Goal: Understand process/instructions: Learn about a topic

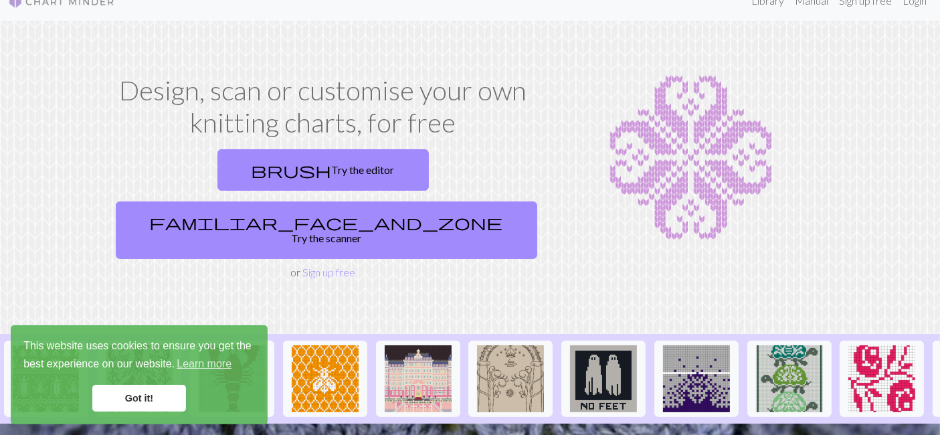
scroll to position [11, 0]
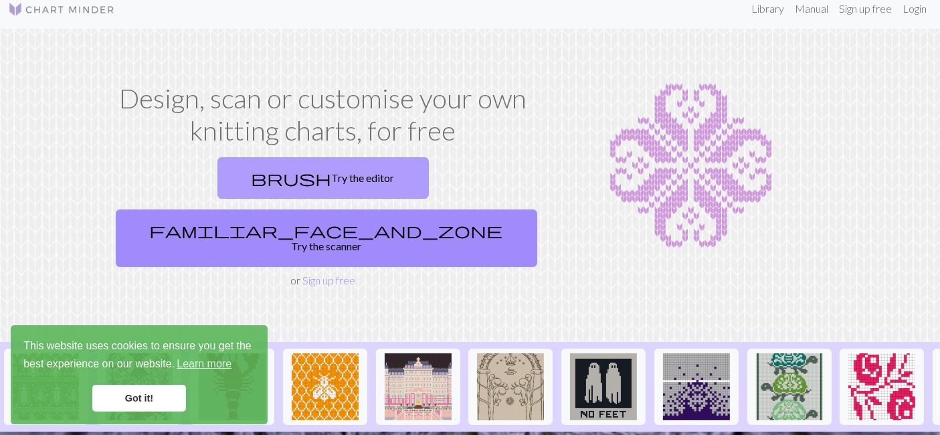
click at [229, 176] on link "brush Try the editor" at bounding box center [322, 177] width 211 height 41
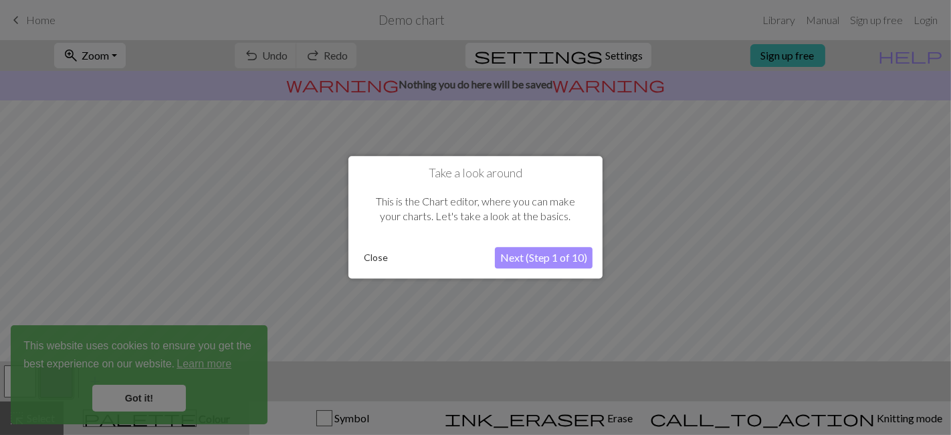
click at [565, 262] on button "Next (Step 1 of 10)" at bounding box center [544, 258] width 98 height 21
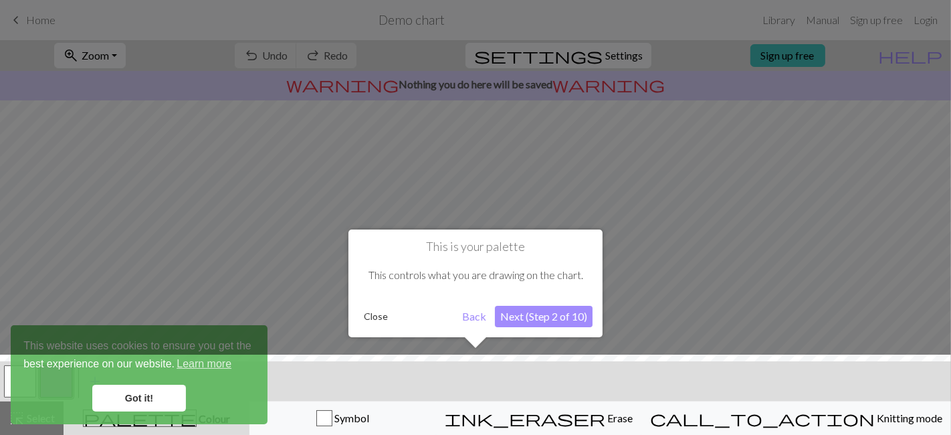
click at [535, 321] on button "Next (Step 2 of 10)" at bounding box center [544, 316] width 98 height 21
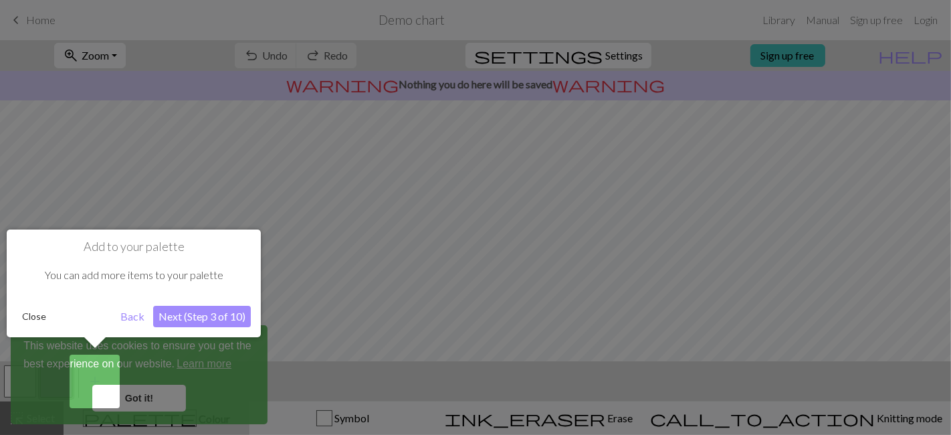
click at [175, 315] on button "Next (Step 3 of 10)" at bounding box center [202, 316] width 98 height 21
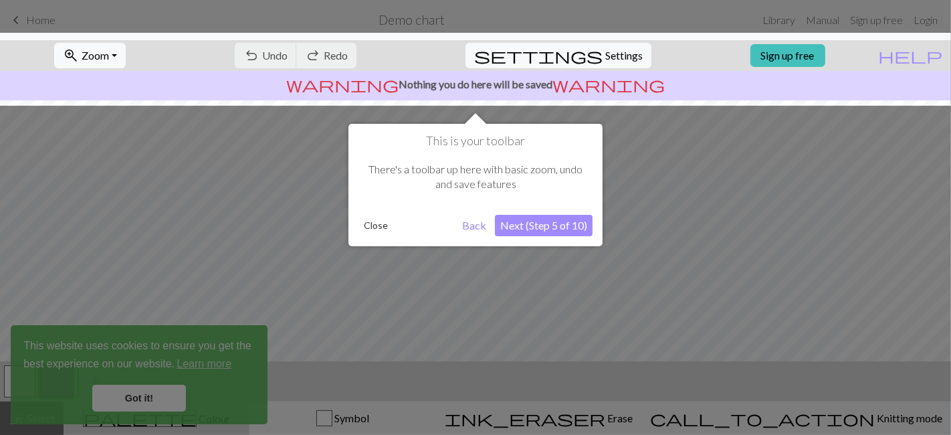
click at [527, 223] on button "Next (Step 5 of 10)" at bounding box center [544, 225] width 98 height 21
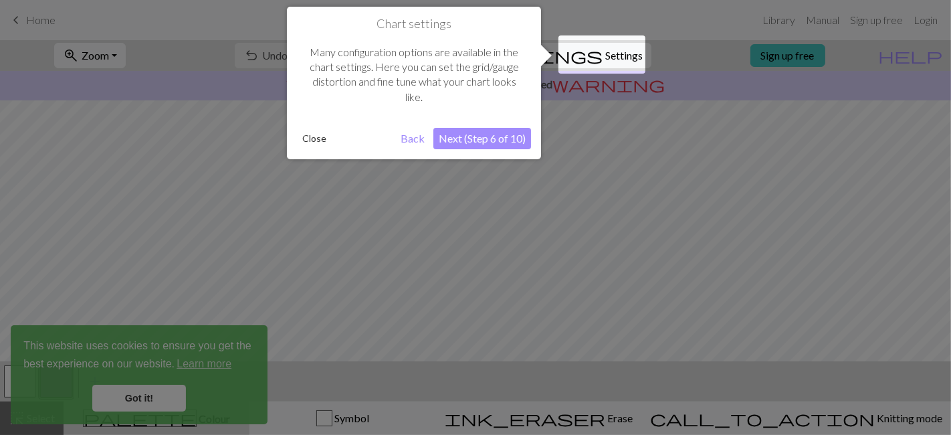
click at [481, 135] on button "Next (Step 6 of 10)" at bounding box center [483, 138] width 98 height 21
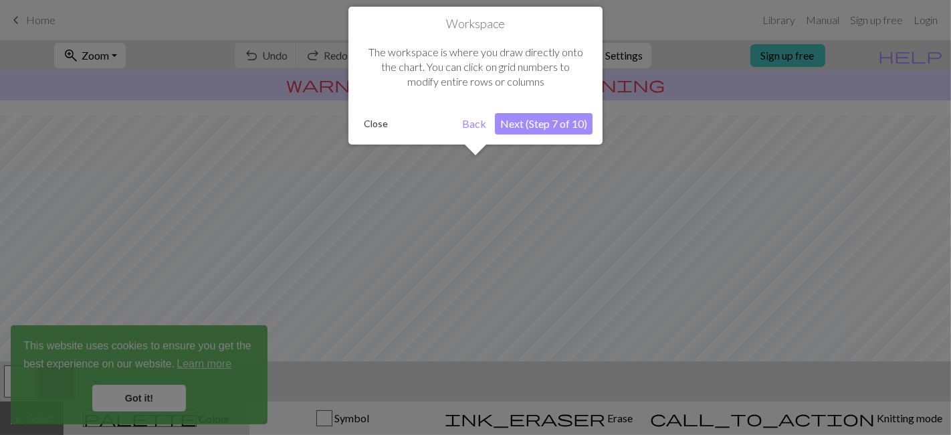
scroll to position [80, 0]
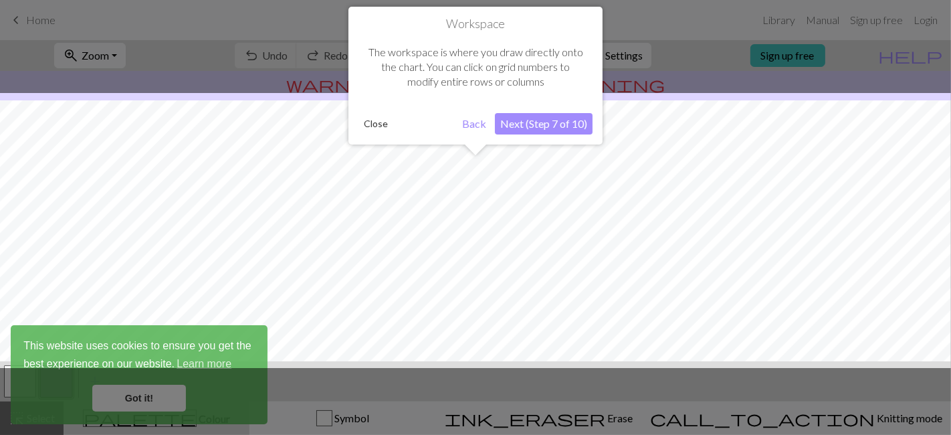
click at [517, 126] on button "Next (Step 7 of 10)" at bounding box center [544, 123] width 98 height 21
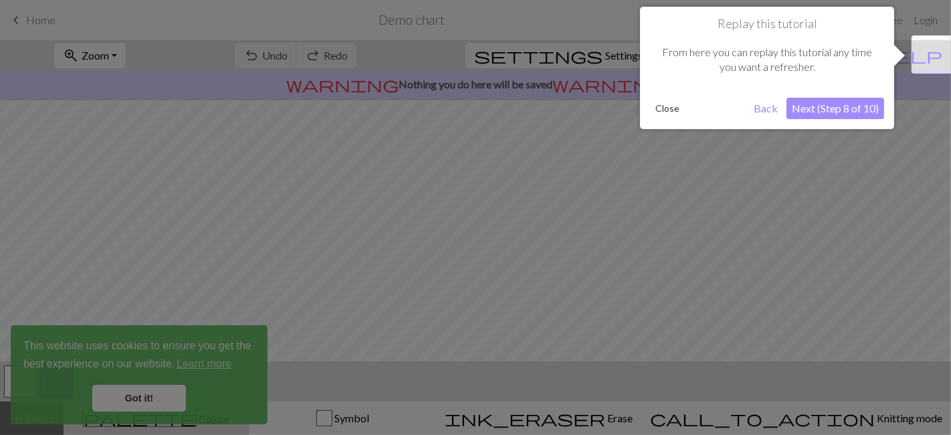
click at [804, 102] on button "Next (Step 8 of 10)" at bounding box center [836, 108] width 98 height 21
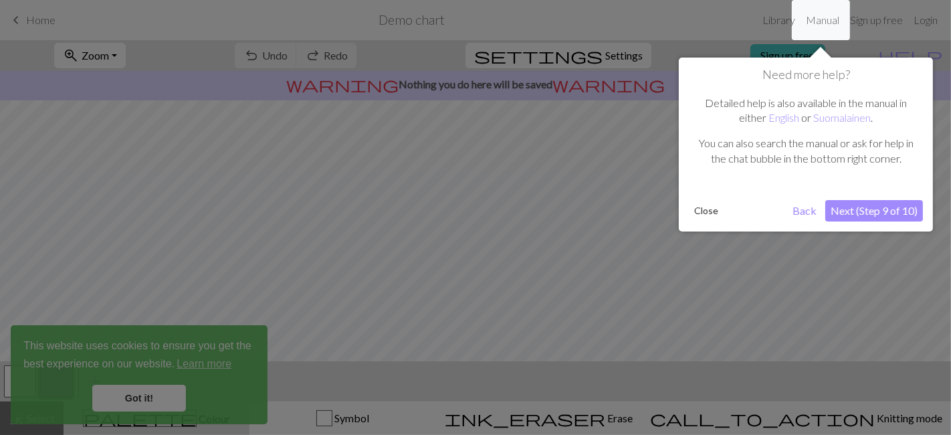
click at [846, 215] on button "Next (Step 9 of 10)" at bounding box center [875, 210] width 98 height 21
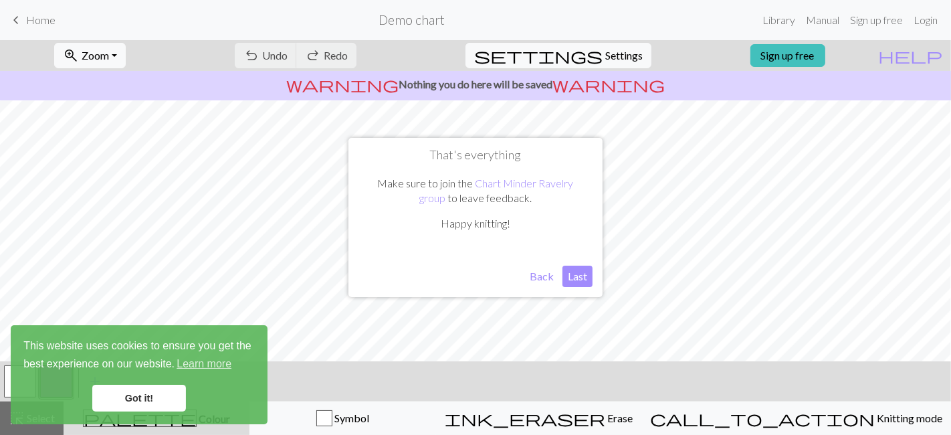
click at [578, 282] on button "Last" at bounding box center [578, 276] width 30 height 21
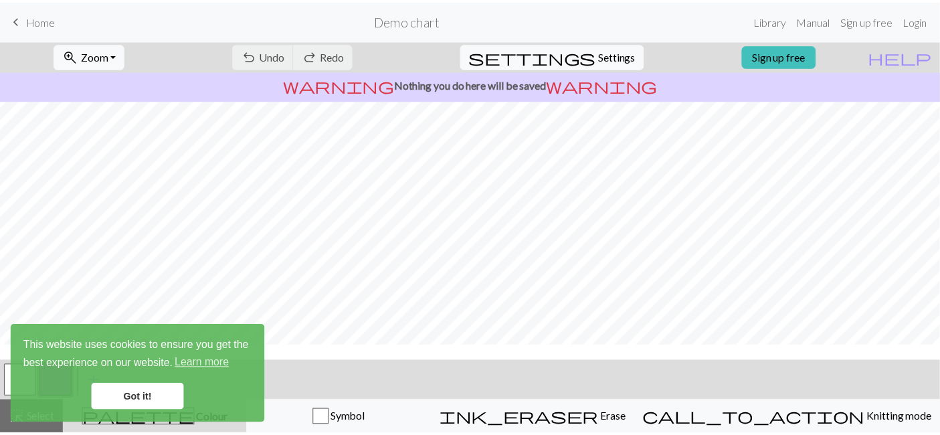
scroll to position [0, 0]
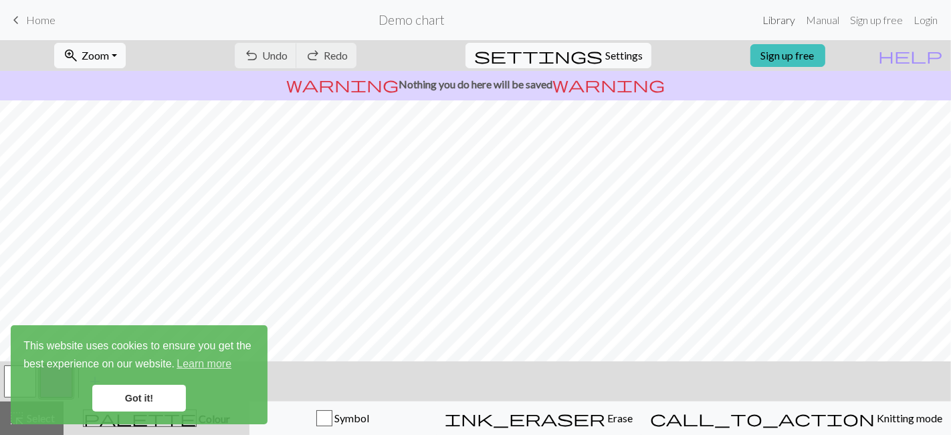
click at [781, 20] on link "Library" at bounding box center [778, 20] width 43 height 27
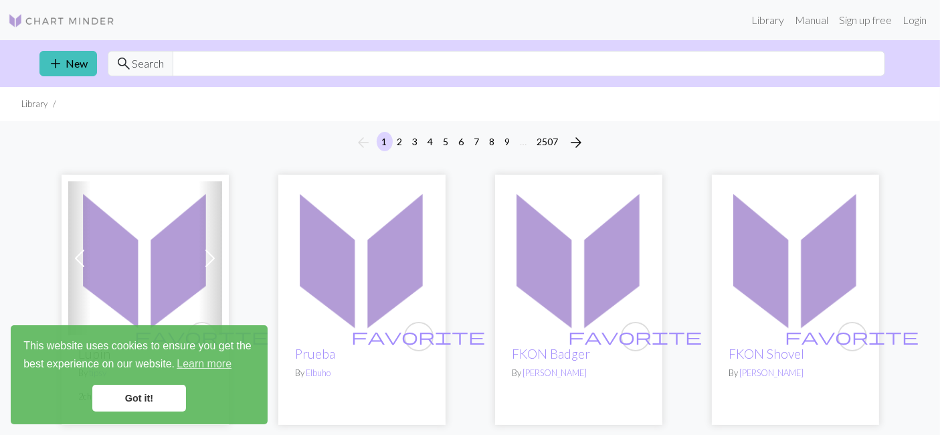
click at [126, 402] on link "Got it!" at bounding box center [139, 398] width 94 height 27
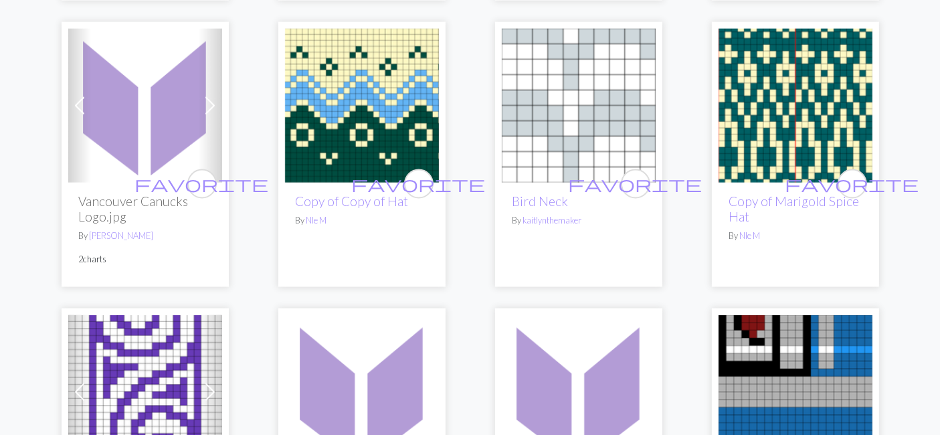
scroll to position [1586, 0]
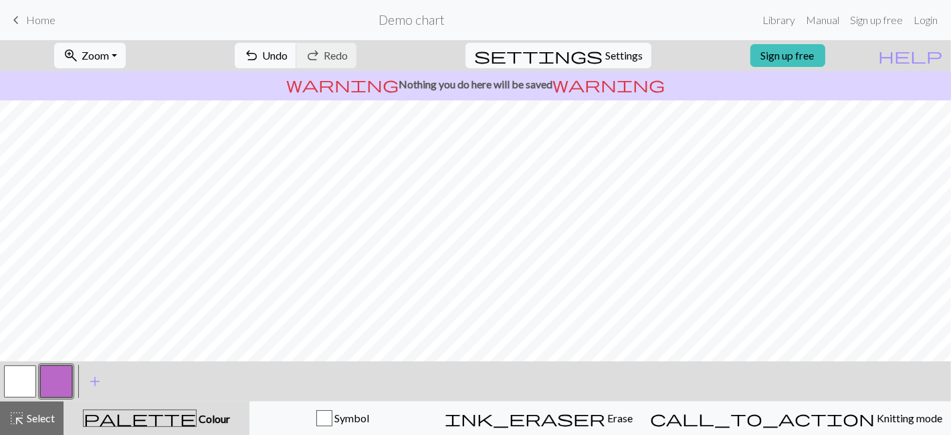
click at [43, 23] on span "Home" at bounding box center [40, 19] width 29 height 13
